Goal: Communication & Community: Participate in discussion

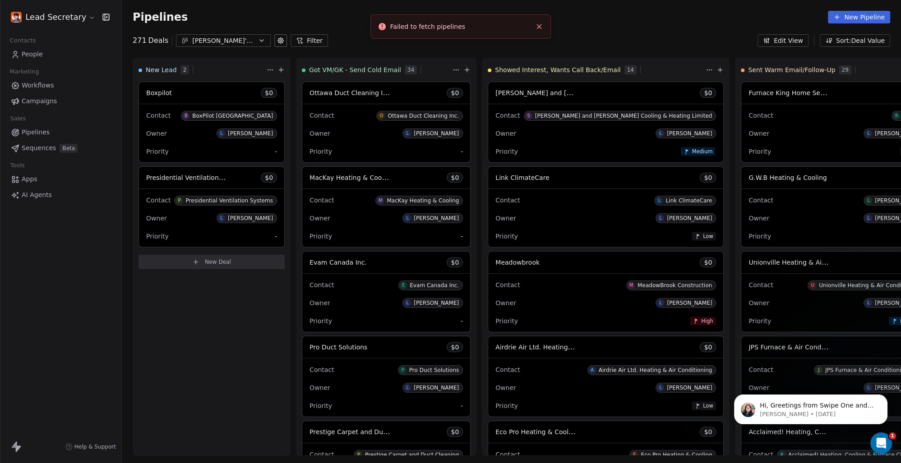
scroll to position [0, 798]
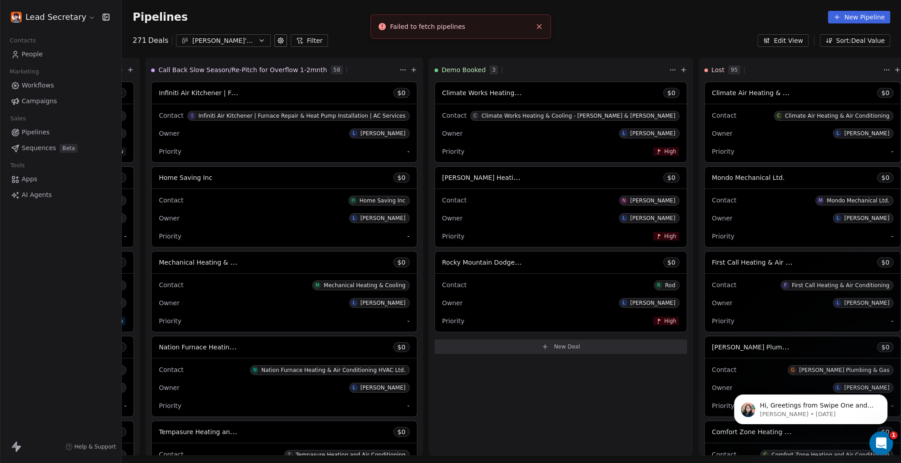
click at [880, 440] on icon "Open Intercom Messenger" at bounding box center [880, 442] width 15 height 15
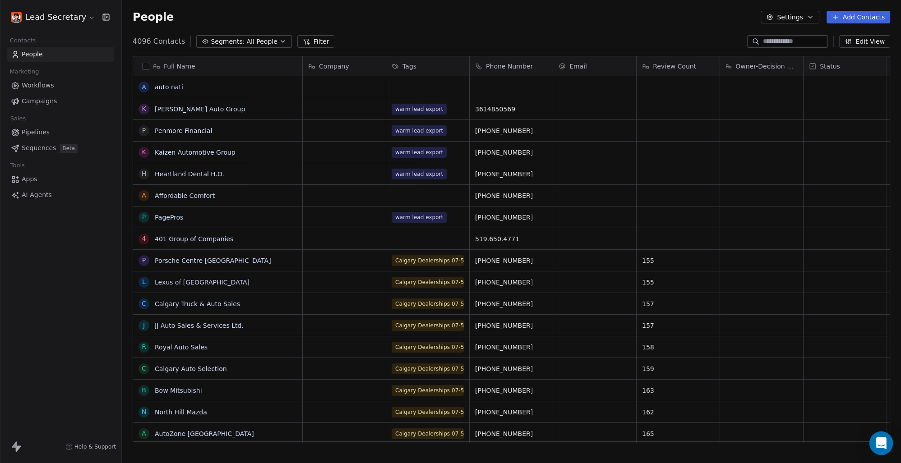
click at [884, 451] on div "Open Intercom Messenger" at bounding box center [881, 444] width 24 height 24
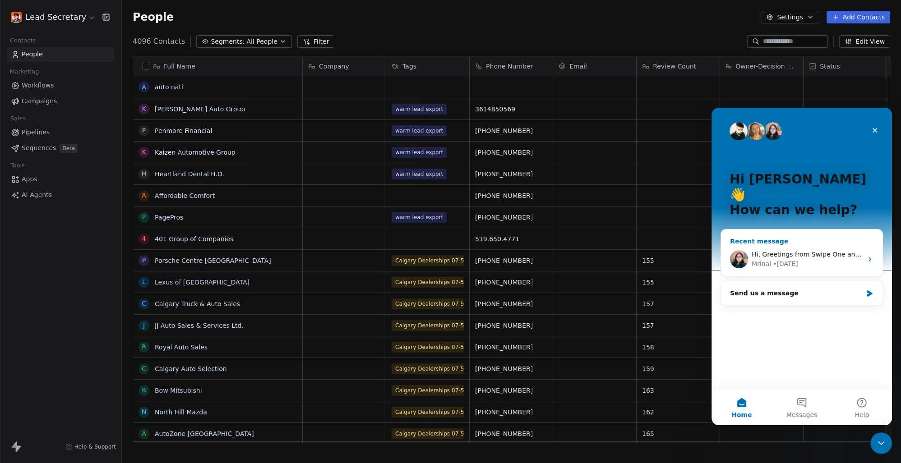
click at [820, 261] on div "Recent message Hi, Greetings from Swipe One and thank you for reaching out ! Ca…" at bounding box center [802, 252] width 162 height 47
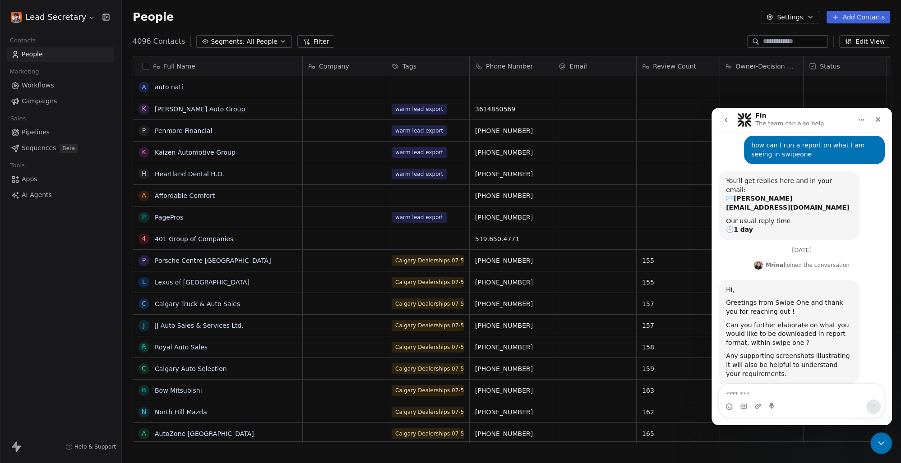
scroll to position [37, 0]
click at [822, 395] on textarea "Message…" at bounding box center [801, 391] width 165 height 15
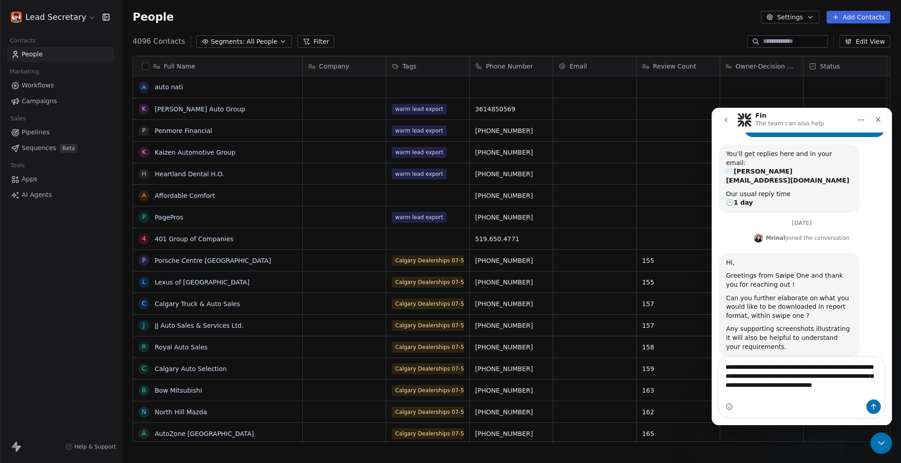
scroll to position [64, 0]
type textarea "**********"
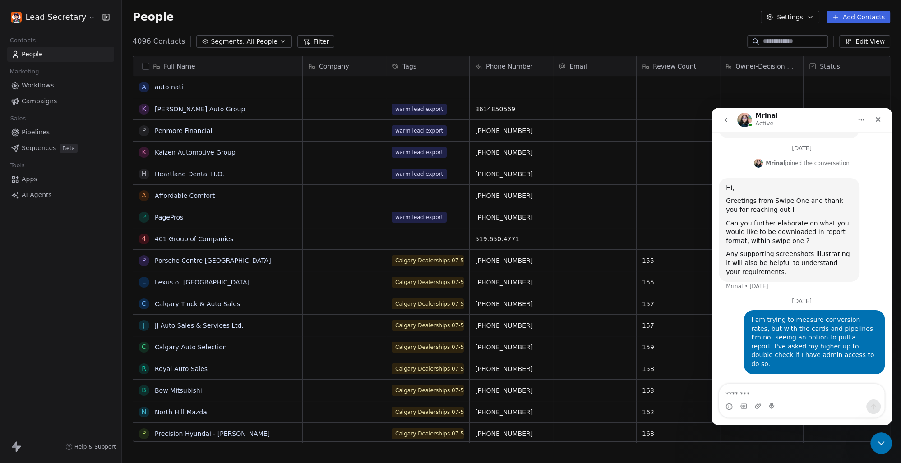
scroll to position [111, 0]
